Goal: Task Accomplishment & Management: Use online tool/utility

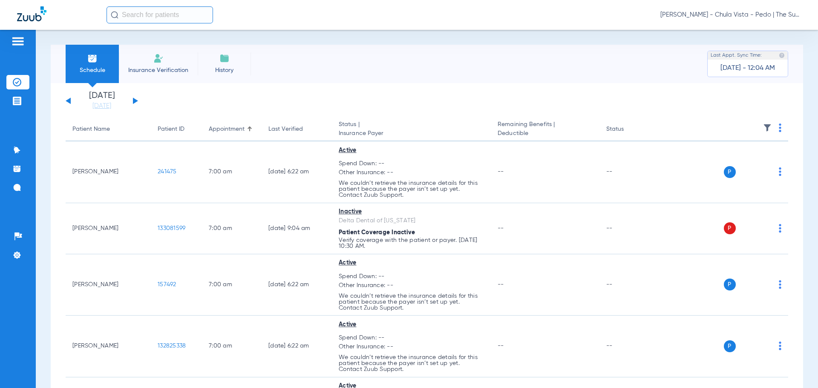
click at [709, 17] on span "[PERSON_NAME] - Chula Vista - Pedo | The Super Dentists" at bounding box center [730, 15] width 141 height 9
click at [775, 29] on span "Account Selection" at bounding box center [769, 30] width 48 height 6
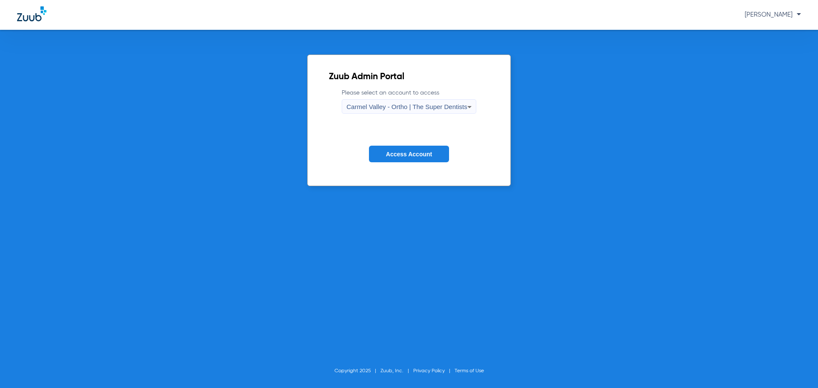
click at [433, 106] on span "Carmel Valley - Ortho | The Super Dentists" at bounding box center [406, 106] width 121 height 7
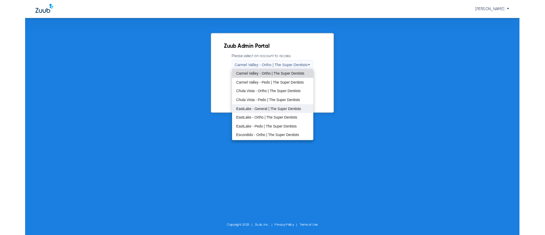
scroll to position [43, 0]
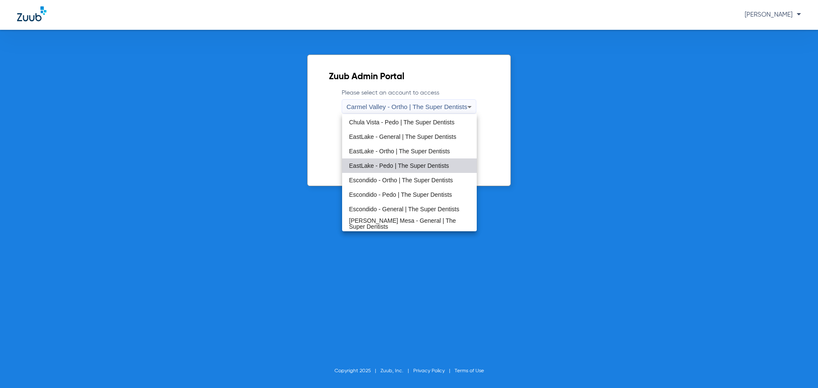
click at [413, 165] on span "EastLake - Pedo | The Super Dentists" at bounding box center [399, 166] width 100 height 6
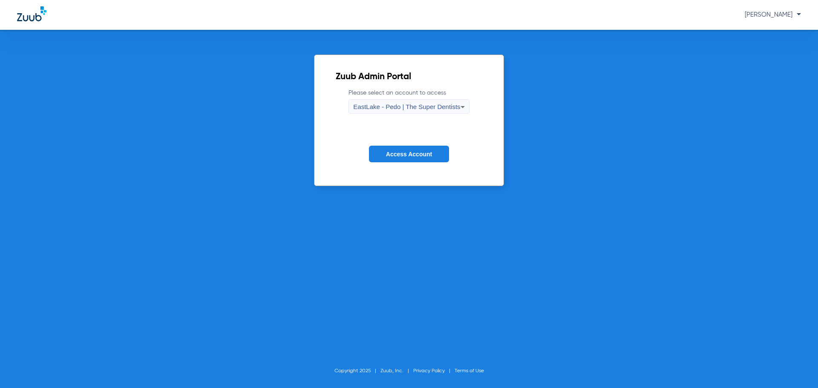
click at [406, 149] on button "Access Account" at bounding box center [409, 154] width 80 height 17
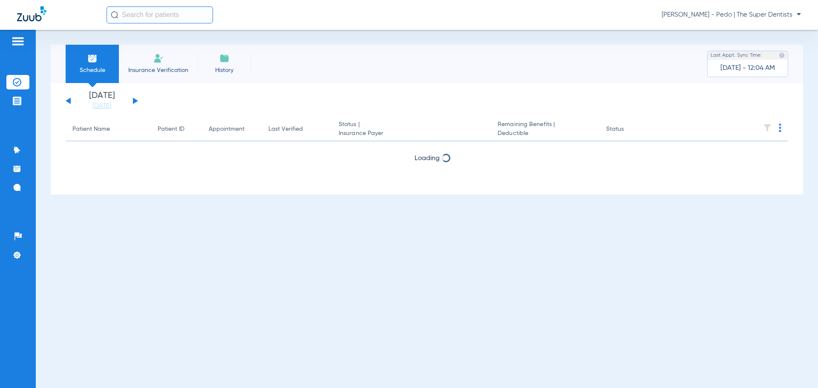
click at [167, 17] on input "text" at bounding box center [159, 14] width 106 height 17
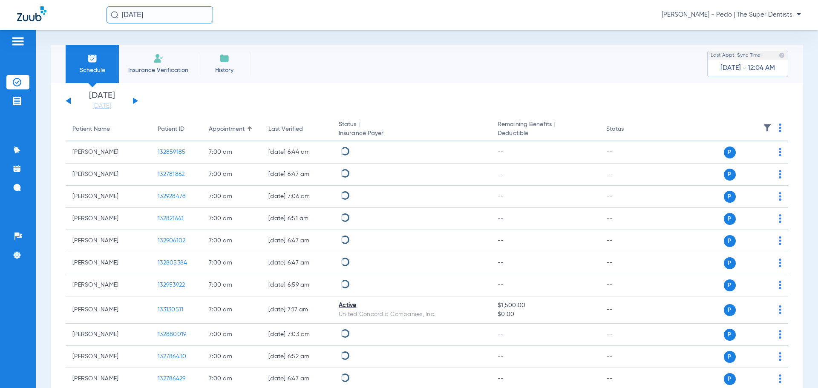
drag, startPoint x: 161, startPoint y: 15, endPoint x: 123, endPoint y: 22, distance: 38.2
click at [105, 27] on div "[DATE] [PERSON_NAME] - Pedo | The Super Dentists" at bounding box center [409, 15] width 818 height 30
click at [170, 14] on input "[DATE]" at bounding box center [159, 14] width 106 height 17
click at [158, 16] on input "[DATE]" at bounding box center [159, 14] width 106 height 17
drag, startPoint x: 163, startPoint y: 15, endPoint x: 102, endPoint y: 18, distance: 61.0
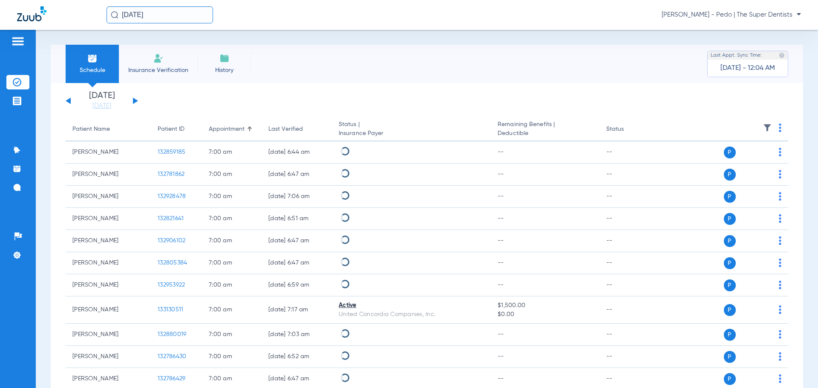
click at [102, 18] on div "[DATE] [PERSON_NAME] - Pedo | The Super Dentists" at bounding box center [409, 15] width 818 height 30
type input "[PERSON_NAME]"
click at [113, 17] on img at bounding box center [115, 15] width 8 height 8
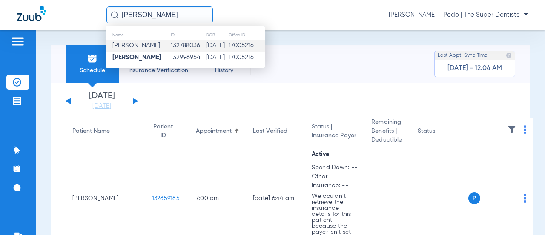
click at [206, 44] on td "[DATE]" at bounding box center [217, 46] width 23 height 12
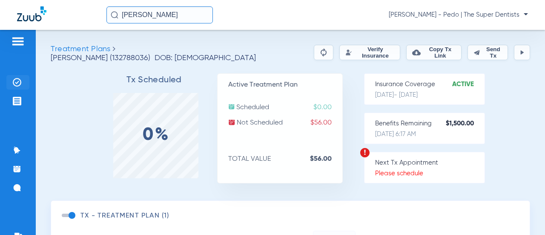
click at [14, 81] on img at bounding box center [17, 82] width 9 height 9
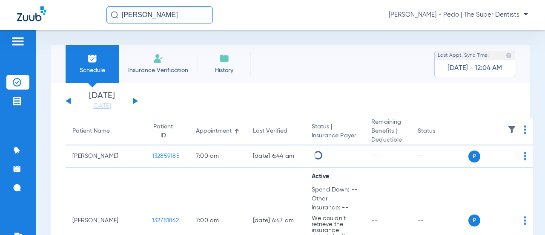
click at [195, 14] on input "[PERSON_NAME]" at bounding box center [159, 14] width 106 height 17
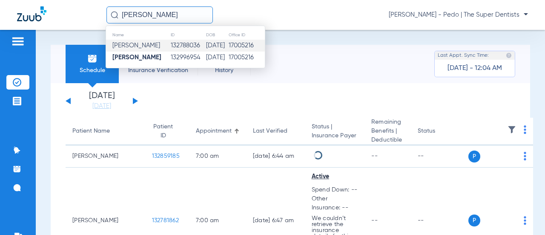
click at [191, 46] on td "132788036" at bounding box center [187, 46] width 35 height 12
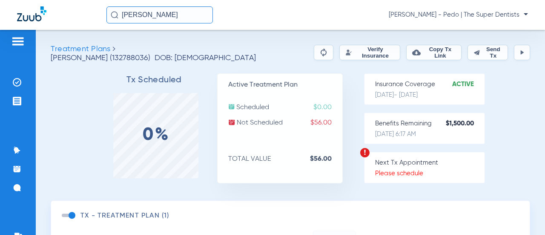
click at [339, 53] on button "Verify Insurance" at bounding box center [369, 52] width 61 height 15
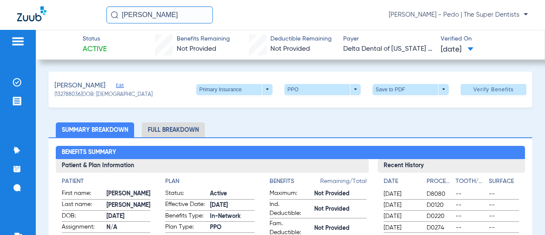
click at [168, 131] on li "Full Breakdown" at bounding box center [173, 129] width 63 height 15
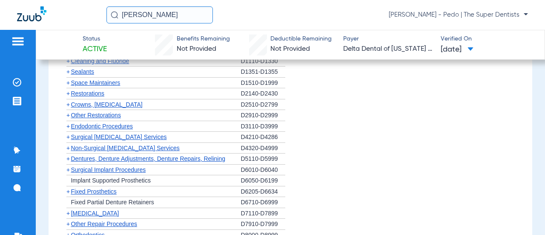
scroll to position [852, 0]
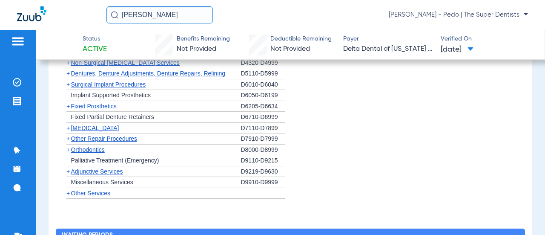
click at [68, 146] on span "+" at bounding box center [67, 149] width 3 height 7
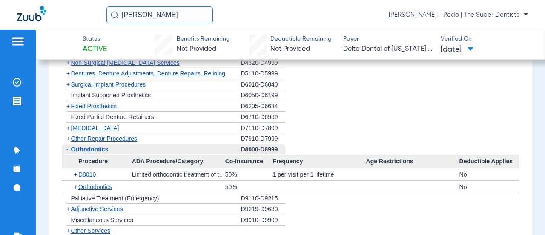
scroll to position [894, 0]
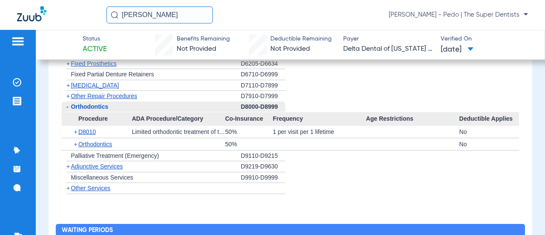
click at [77, 140] on span "+" at bounding box center [76, 144] width 5 height 12
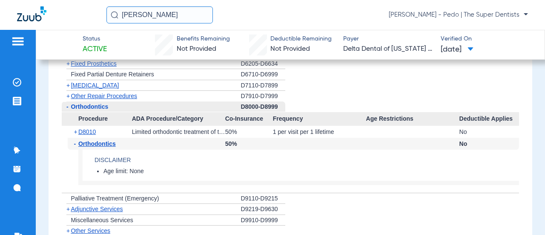
click at [76, 128] on span "+" at bounding box center [76, 132] width 5 height 12
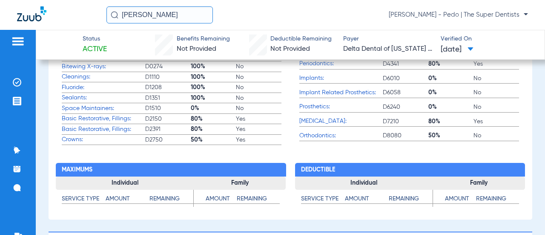
scroll to position [469, 0]
